Goal: Information Seeking & Learning: Learn about a topic

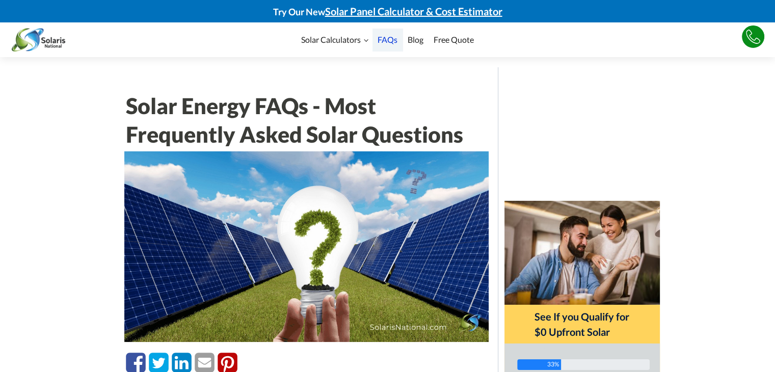
drag, startPoint x: 319, startPoint y: 210, endPoint x: 183, endPoint y: 299, distance: 162.1
click at [183, 299] on img at bounding box center [306, 246] width 364 height 191
click at [391, 319] on img at bounding box center [306, 246] width 364 height 191
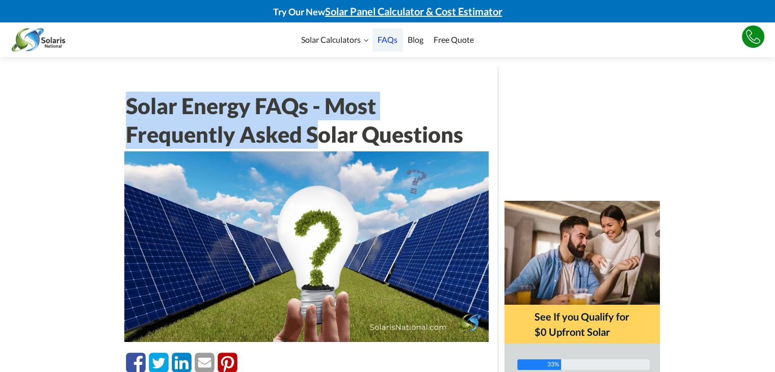
drag, startPoint x: 79, startPoint y: 82, endPoint x: 324, endPoint y: 140, distance: 251.2
click at [196, 106] on h1 "Solar Energy FAQs - Most Frequently Asked Solar Questions" at bounding box center [306, 122] width 361 height 60
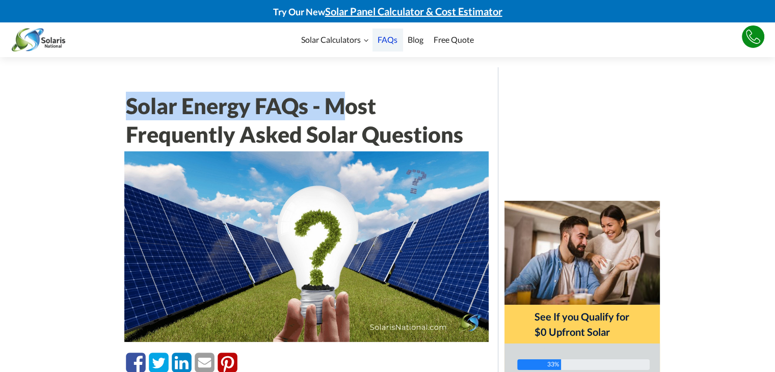
drag, startPoint x: 113, startPoint y: 97, endPoint x: 347, endPoint y: 96, distance: 234.4
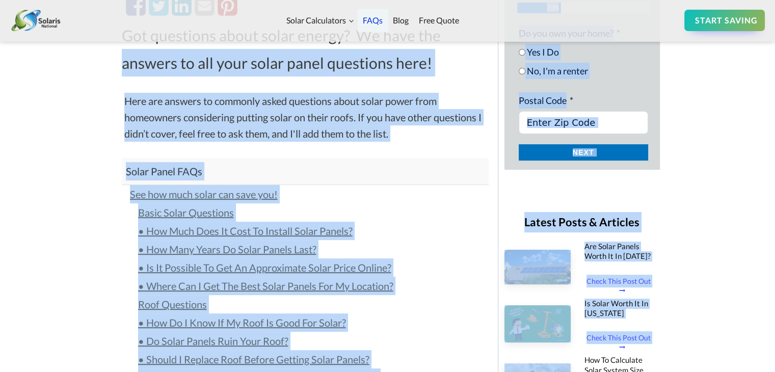
scroll to position [394, 0]
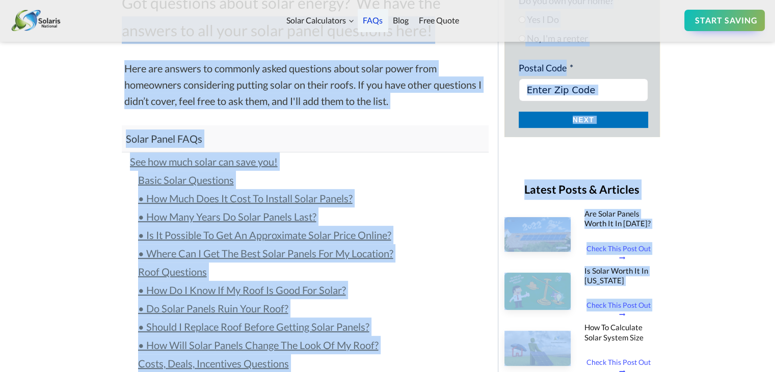
drag, startPoint x: 120, startPoint y: 60, endPoint x: 514, endPoint y: 365, distance: 498.2
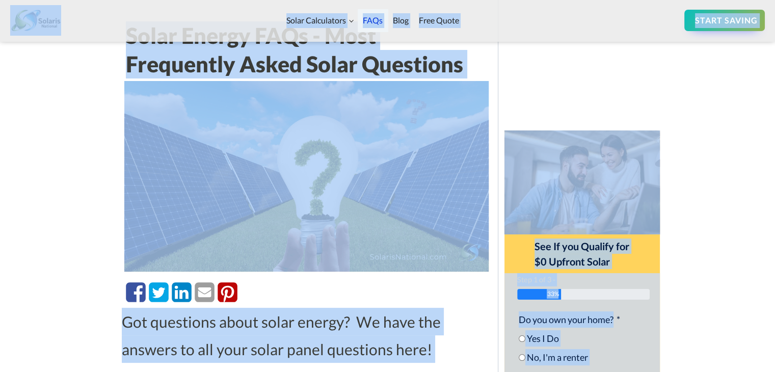
scroll to position [0, 0]
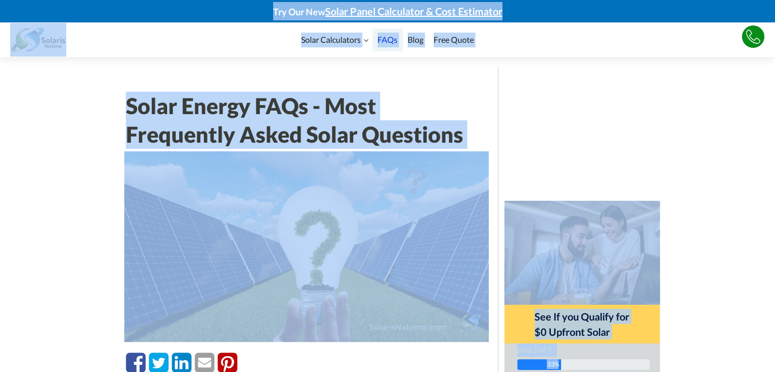
drag, startPoint x: 733, startPoint y: 271, endPoint x: 34, endPoint y: -36, distance: 763.2
click at [0, 41] on div "Solar Calculators Cost Estimator Panels Calculator Battery Calculator Loan Calc…" at bounding box center [387, 39] width 775 height 35
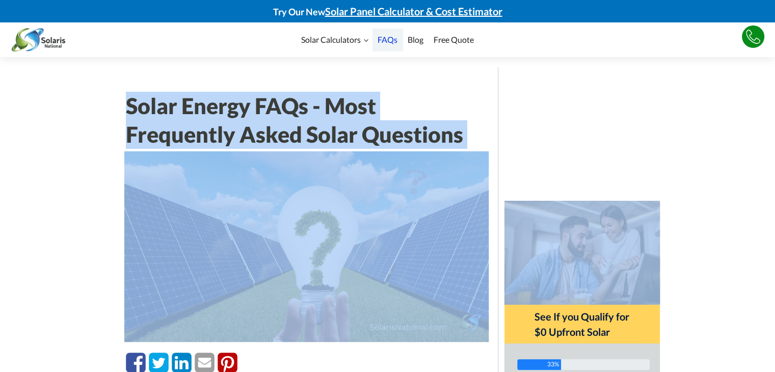
drag, startPoint x: 722, startPoint y: 256, endPoint x: 8, endPoint y: 79, distance: 735.9
drag, startPoint x: 636, startPoint y: 298, endPoint x: 714, endPoint y: 335, distance: 86.4
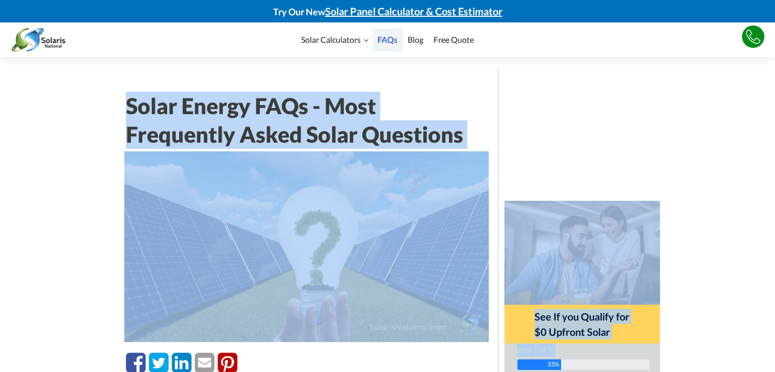
drag, startPoint x: 698, startPoint y: 284, endPoint x: 75, endPoint y: 74, distance: 657.1
drag, startPoint x: 42, startPoint y: 85, endPoint x: 606, endPoint y: 303, distance: 604.7
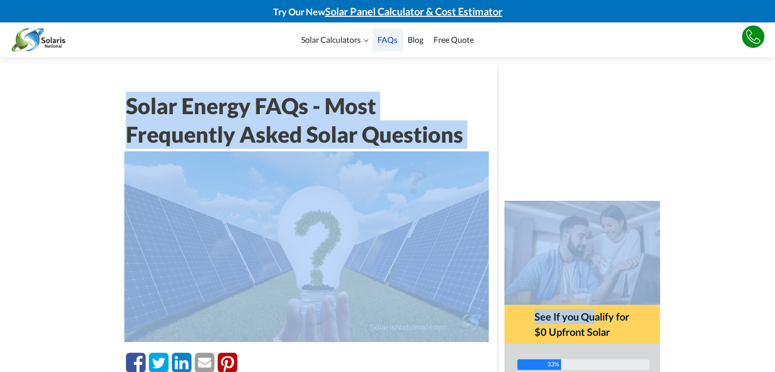
drag, startPoint x: 757, startPoint y: 320, endPoint x: 30, endPoint y: 99, distance: 760.1
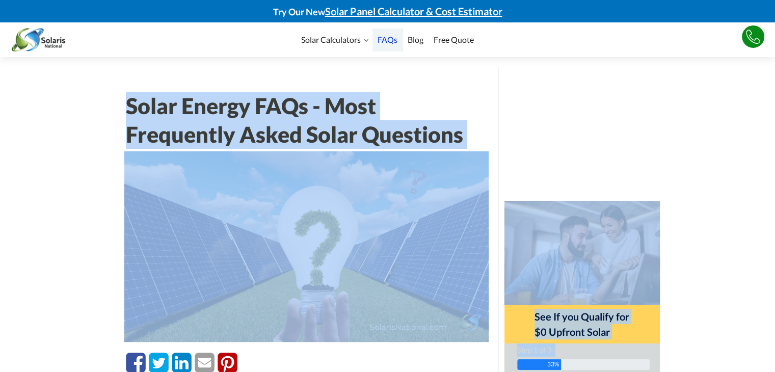
drag, startPoint x: 713, startPoint y: 311, endPoint x: 0, endPoint y: 123, distance: 737.8
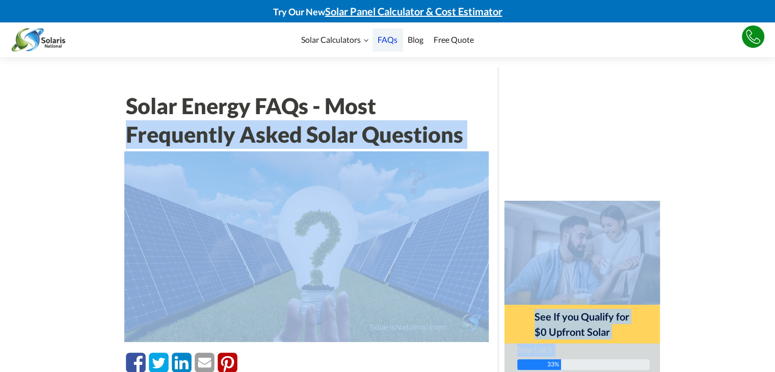
drag, startPoint x: 457, startPoint y: 235, endPoint x: 704, endPoint y: 301, distance: 255.8
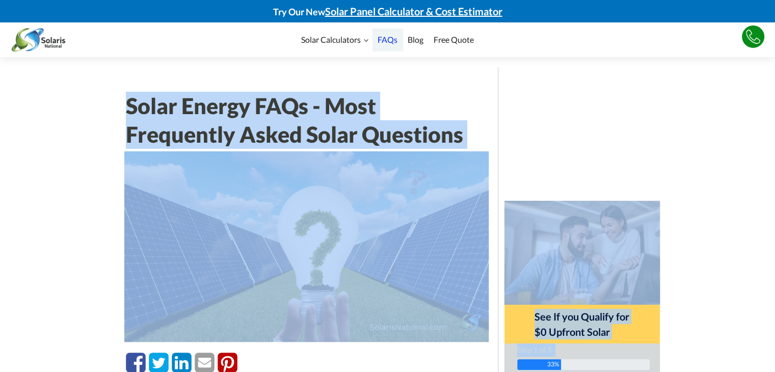
drag, startPoint x: 709, startPoint y: 306, endPoint x: 75, endPoint y: 96, distance: 667.7
drag, startPoint x: 593, startPoint y: 262, endPoint x: 740, endPoint y: 292, distance: 149.7
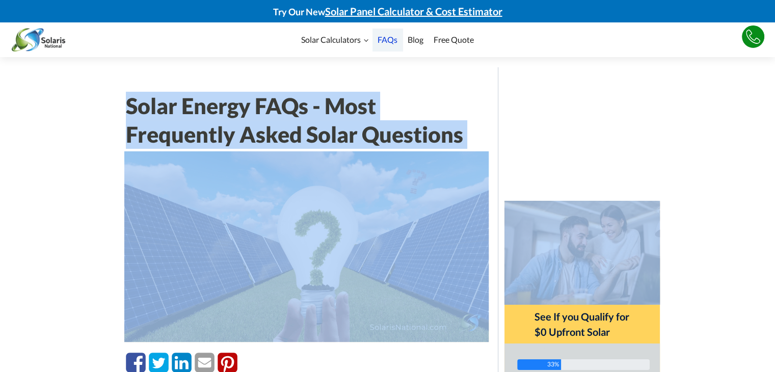
drag, startPoint x: 746, startPoint y: 297, endPoint x: 24, endPoint y: 89, distance: 751.0
drag, startPoint x: 585, startPoint y: 268, endPoint x: 731, endPoint y: 320, distance: 155.4
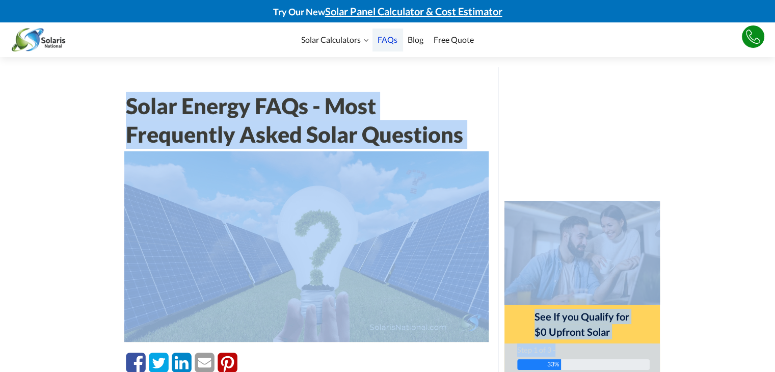
drag, startPoint x: 742, startPoint y: 321, endPoint x: 65, endPoint y: 95, distance: 713.8
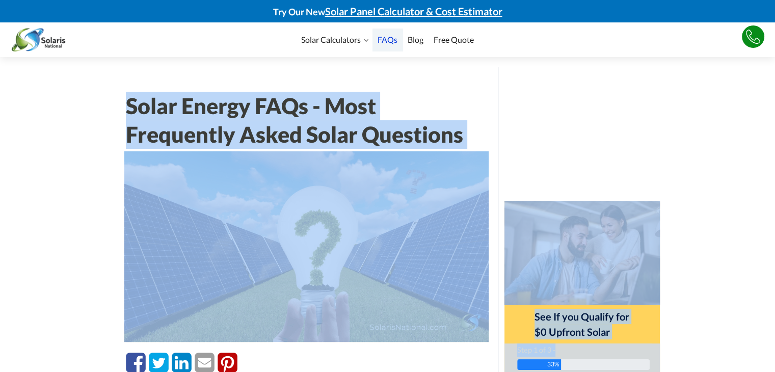
drag, startPoint x: 54, startPoint y: 94, endPoint x: 782, endPoint y: 327, distance: 764.3
drag, startPoint x: 748, startPoint y: 300, endPoint x: 67, endPoint y: 109, distance: 707.6
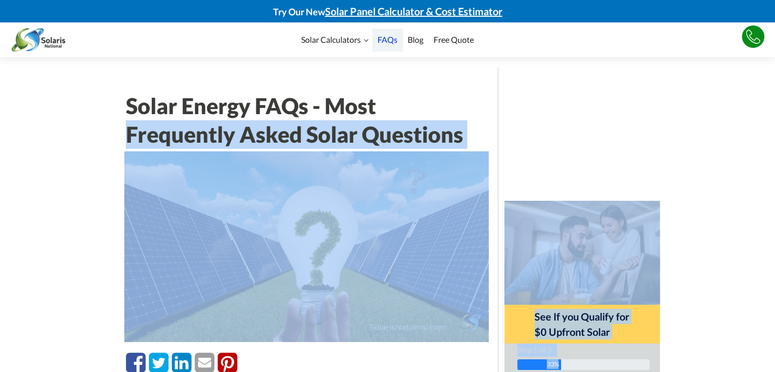
drag, startPoint x: 512, startPoint y: 272, endPoint x: 757, endPoint y: 351, distance: 258.1
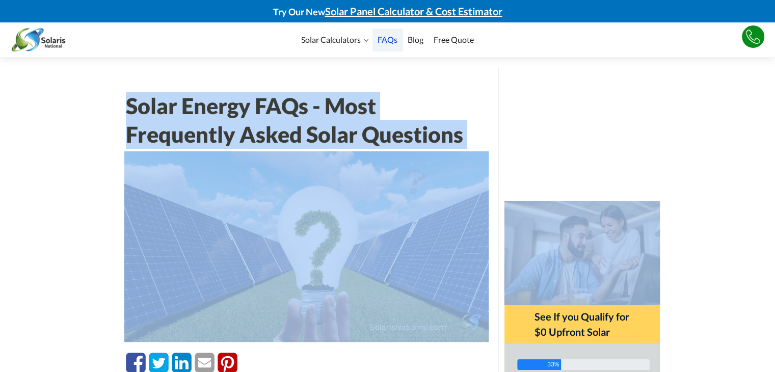
drag, startPoint x: 613, startPoint y: 133, endPoint x: 8, endPoint y: 77, distance: 608.4
drag, startPoint x: 337, startPoint y: 127, endPoint x: 603, endPoint y: 158, distance: 267.8
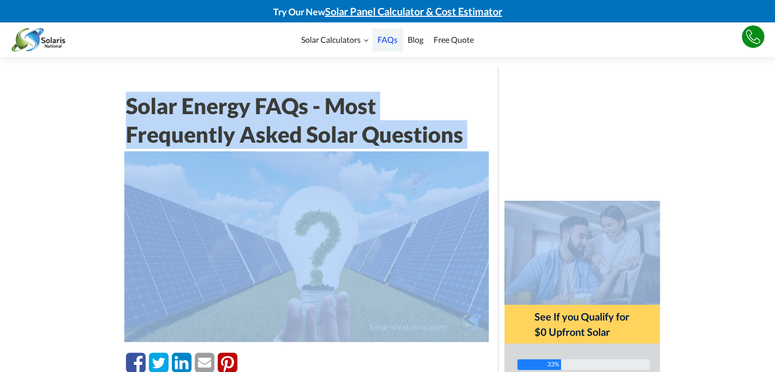
drag, startPoint x: 640, startPoint y: 163, endPoint x: 0, endPoint y: 68, distance: 647.5
drag, startPoint x: 226, startPoint y: 116, endPoint x: 644, endPoint y: 153, distance: 419.5
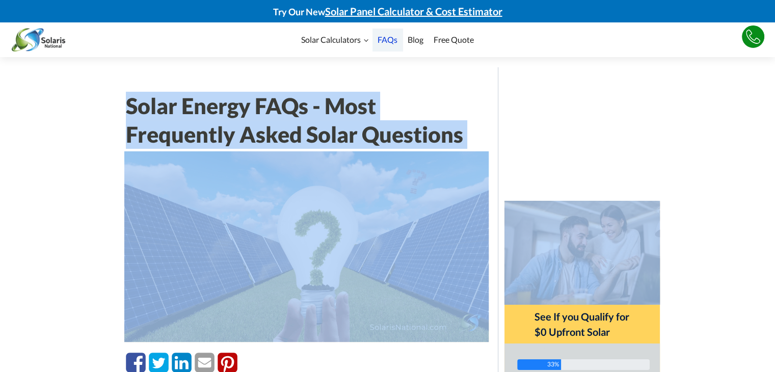
drag, startPoint x: 595, startPoint y: 156, endPoint x: 2, endPoint y: 64, distance: 599.7
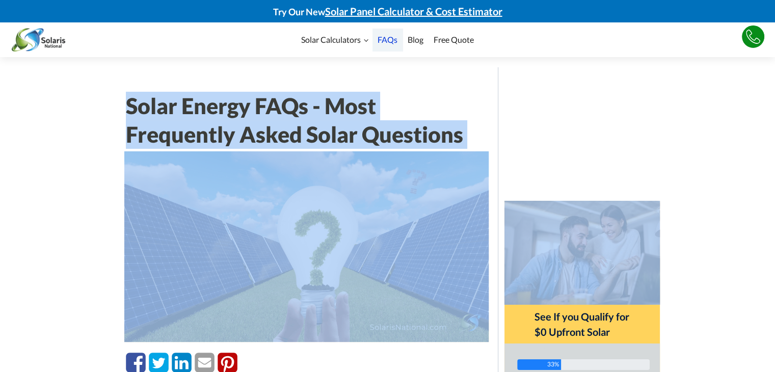
drag, startPoint x: 275, startPoint y: 139, endPoint x: 578, endPoint y: 204, distance: 310.0
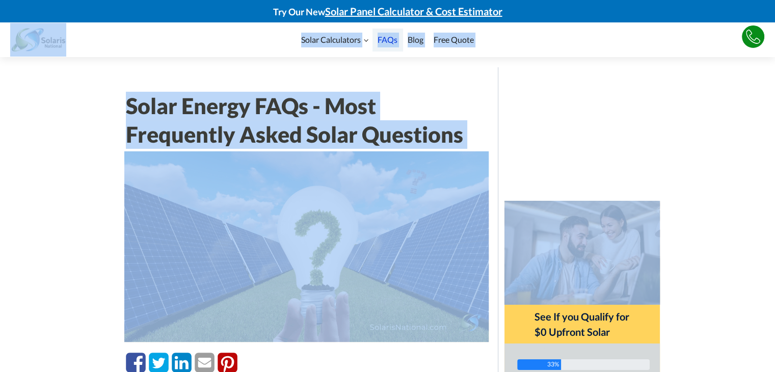
drag, startPoint x: 391, startPoint y: 145, endPoint x: 0, endPoint y: 45, distance: 404.0
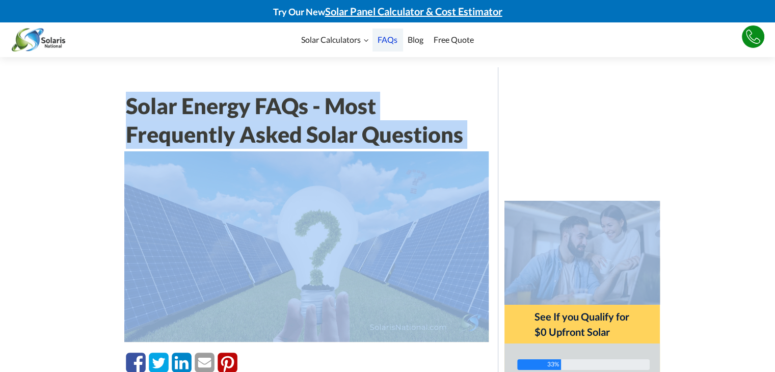
drag, startPoint x: 30, startPoint y: 59, endPoint x: 644, endPoint y: 157, distance: 622.2
drag, startPoint x: 619, startPoint y: 194, endPoint x: 33, endPoint y: 68, distance: 599.9
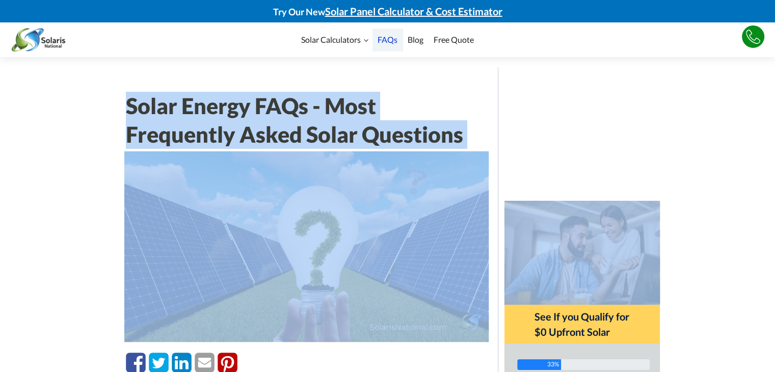
drag, startPoint x: 24, startPoint y: 90, endPoint x: 638, endPoint y: 263, distance: 637.8
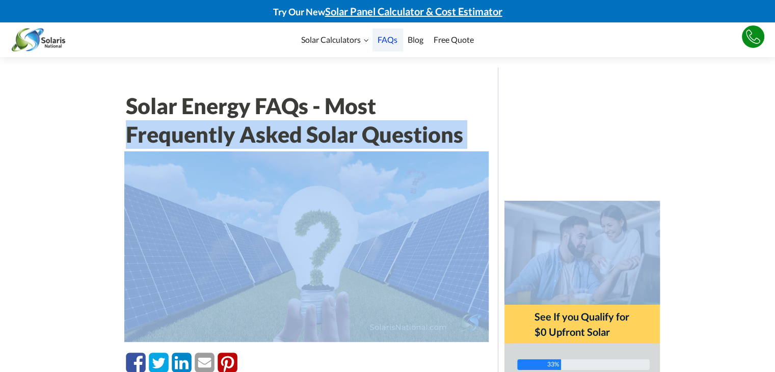
drag, startPoint x: 645, startPoint y: 187, endPoint x: 96, endPoint y: 120, distance: 552.3
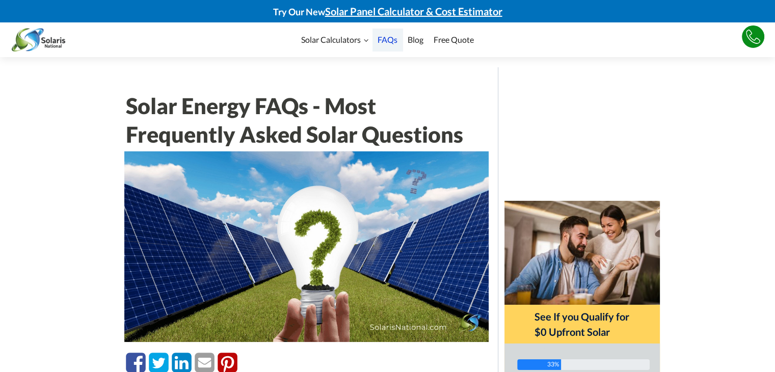
drag, startPoint x: 88, startPoint y: 115, endPoint x: 50, endPoint y: 109, distance: 38.3
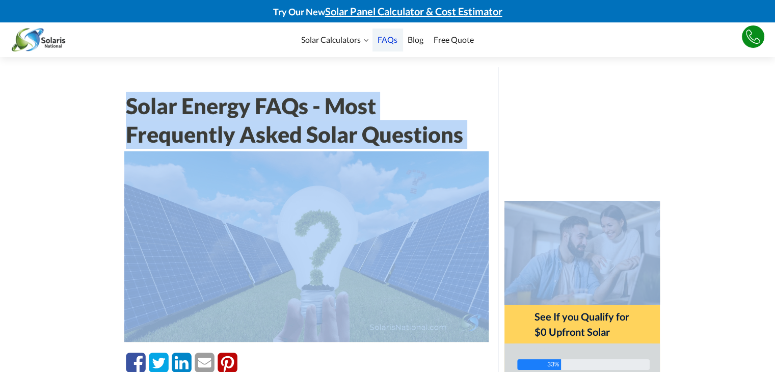
drag, startPoint x: 50, startPoint y: 109, endPoint x: 618, endPoint y: 237, distance: 582.0
drag, startPoint x: 542, startPoint y: 183, endPoint x: 0, endPoint y: 87, distance: 550.5
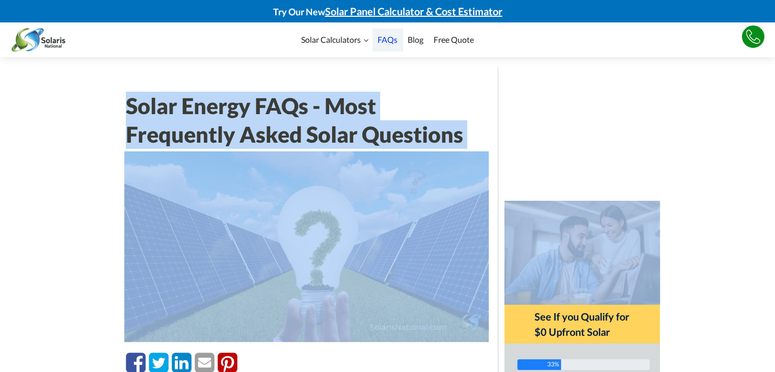
drag, startPoint x: 534, startPoint y: 180, endPoint x: 9, endPoint y: 77, distance: 535.2
drag, startPoint x: 563, startPoint y: 176, endPoint x: 21, endPoint y: 87, distance: 549.0
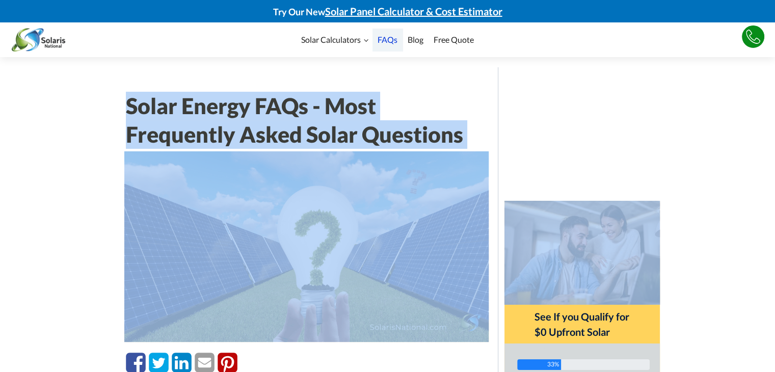
drag, startPoint x: 649, startPoint y: 177, endPoint x: 31, endPoint y: 108, distance: 621.8
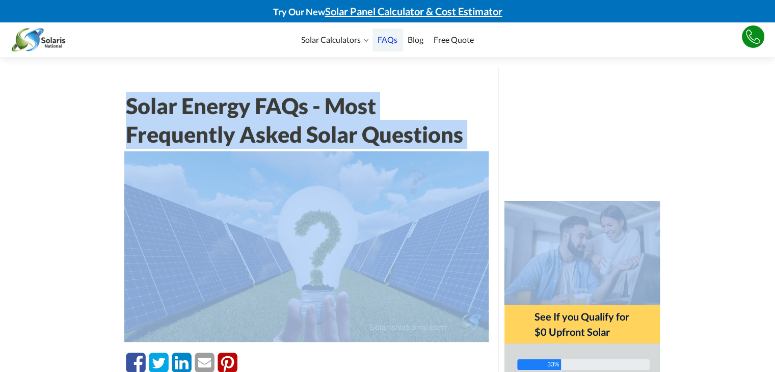
drag, startPoint x: 499, startPoint y: 140, endPoint x: 78, endPoint y: 71, distance: 426.9
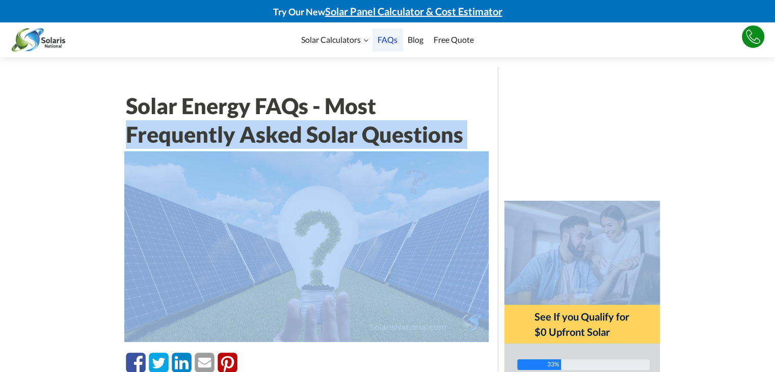
drag, startPoint x: 49, startPoint y: 128, endPoint x: 652, endPoint y: 273, distance: 620.4
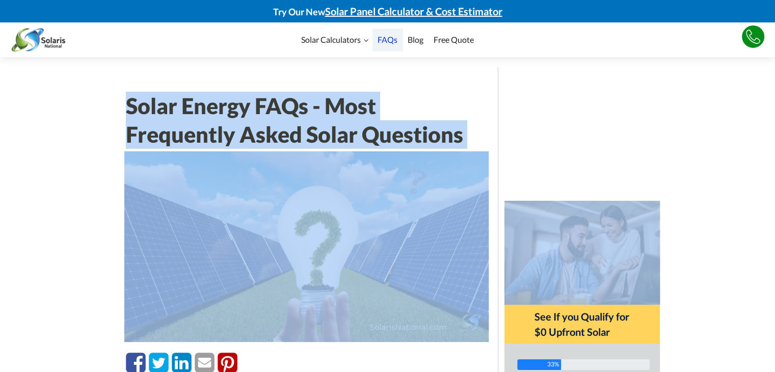
drag, startPoint x: 625, startPoint y: 173, endPoint x: 65, endPoint y: 77, distance: 568.0
drag, startPoint x: 538, startPoint y: 151, endPoint x: 19, endPoint y: 88, distance: 523.1
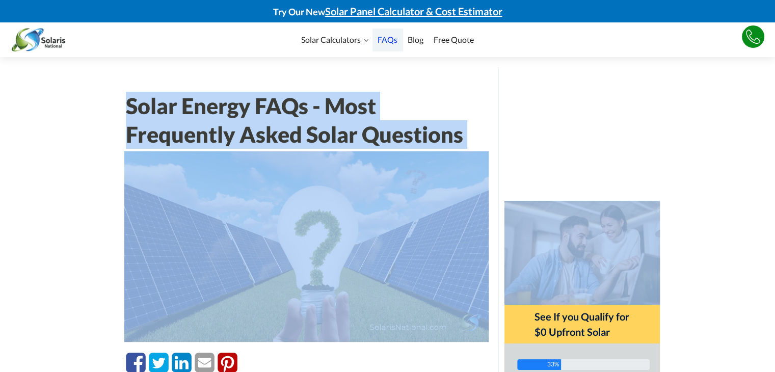
drag, startPoint x: 719, startPoint y: 166, endPoint x: 0, endPoint y: 83, distance: 724.1
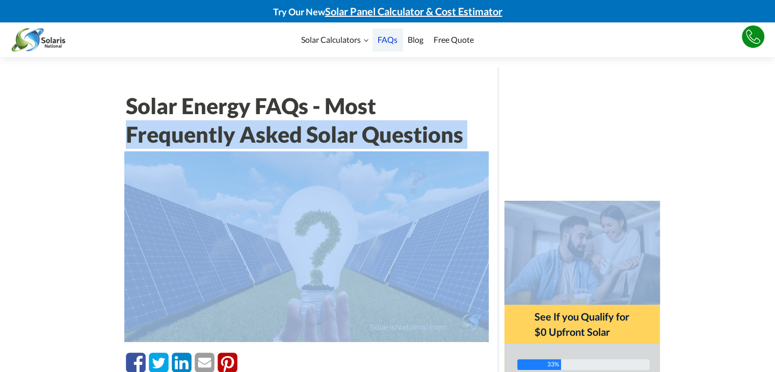
drag, startPoint x: 596, startPoint y: 170, endPoint x: 56, endPoint y: 117, distance: 542.7
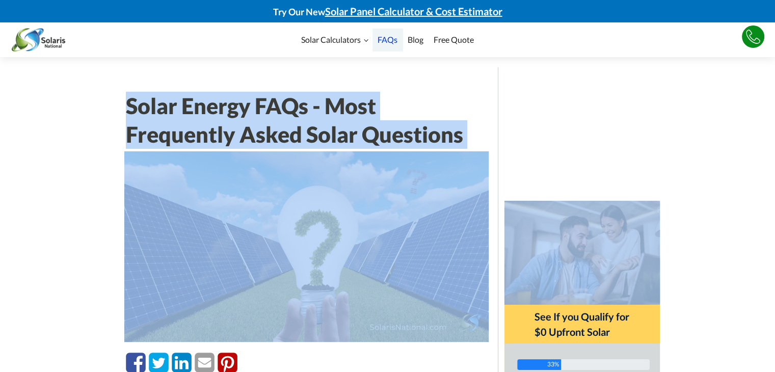
drag, startPoint x: 250, startPoint y: 150, endPoint x: 611, endPoint y: 178, distance: 361.8
drag, startPoint x: 221, startPoint y: 102, endPoint x: 10, endPoint y: 73, distance: 212.5
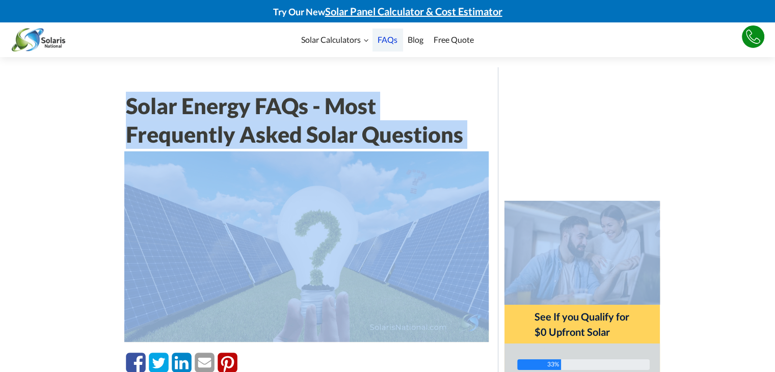
drag, startPoint x: 579, startPoint y: 164, endPoint x: 81, endPoint y: 87, distance: 504.2
drag, startPoint x: 571, startPoint y: 194, endPoint x: 47, endPoint y: 59, distance: 540.9
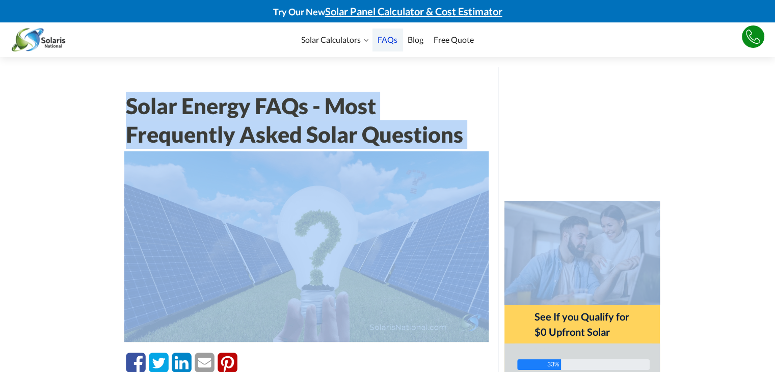
drag, startPoint x: 752, startPoint y: 198, endPoint x: 49, endPoint y: 97, distance: 710.4
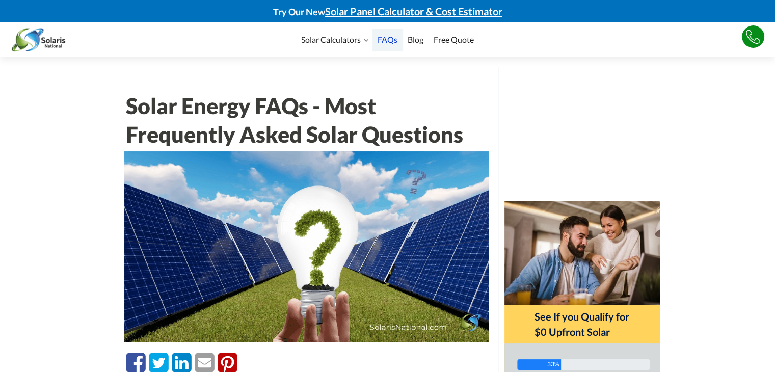
drag, startPoint x: 58, startPoint y: 101, endPoint x: 656, endPoint y: 305, distance: 631.9
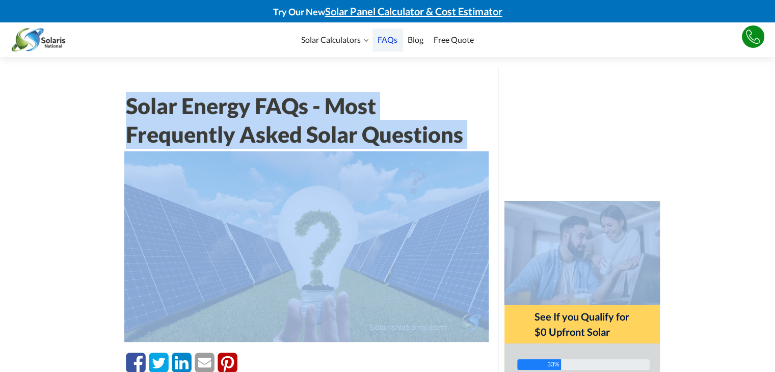
drag, startPoint x: 726, startPoint y: 296, endPoint x: 55, endPoint y: 92, distance: 700.8
drag, startPoint x: 92, startPoint y: 105, endPoint x: 722, endPoint y: 286, distance: 655.2
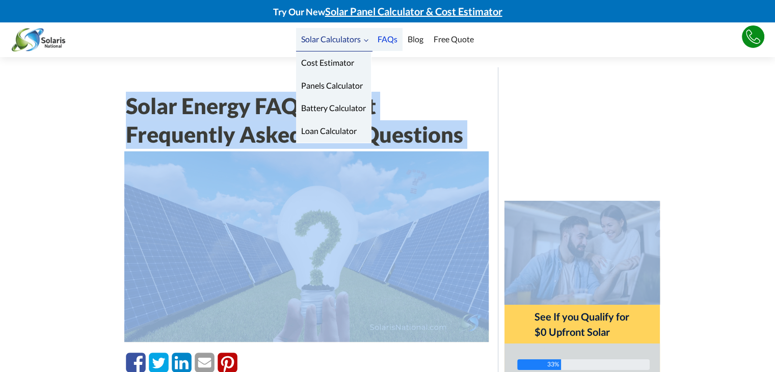
drag, startPoint x: 723, startPoint y: 284, endPoint x: 296, endPoint y: 35, distance: 495.5
